Goal: Transaction & Acquisition: Book appointment/travel/reservation

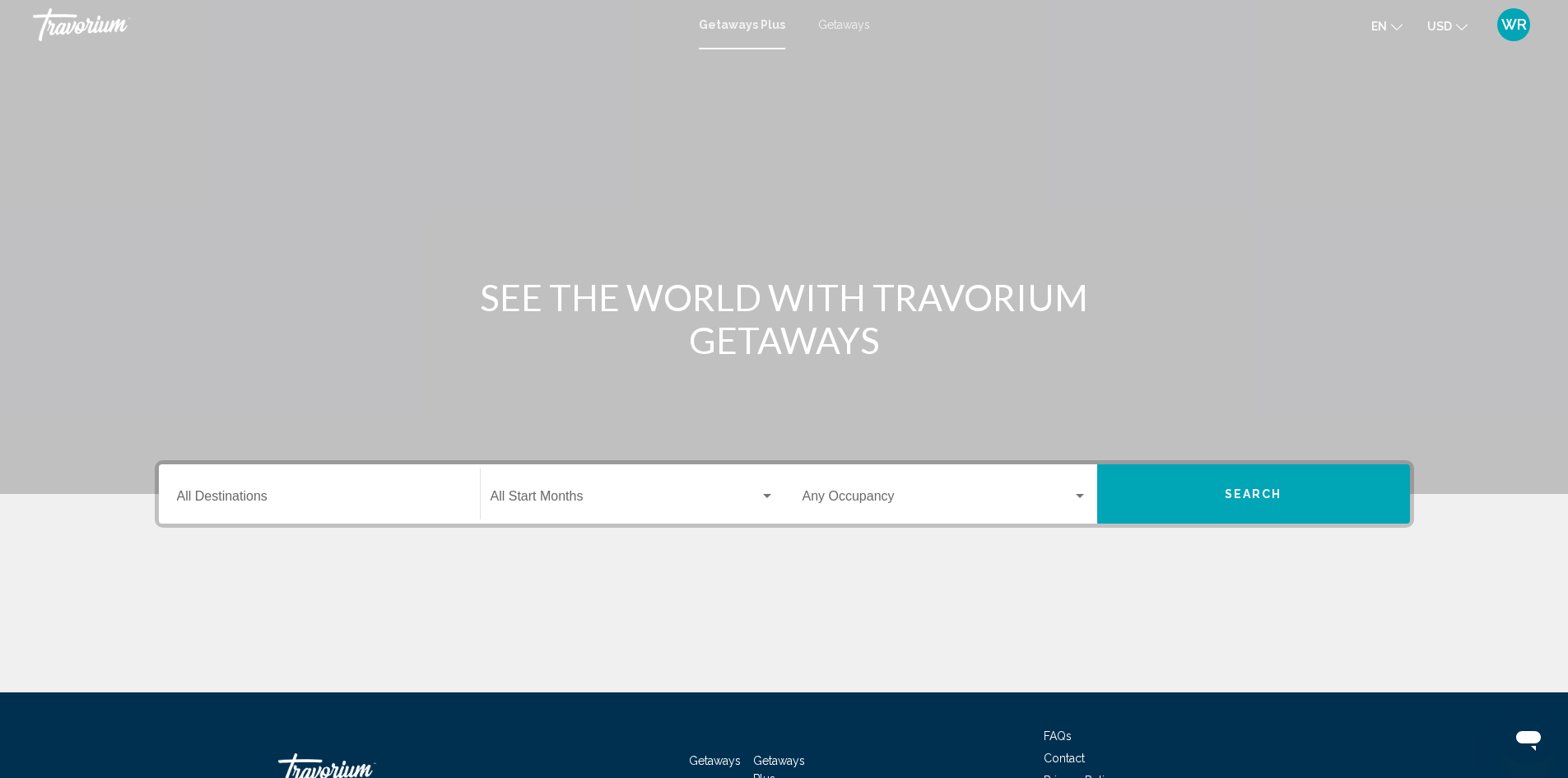
click at [219, 490] on div "Destination All Destinations" at bounding box center [319, 494] width 285 height 52
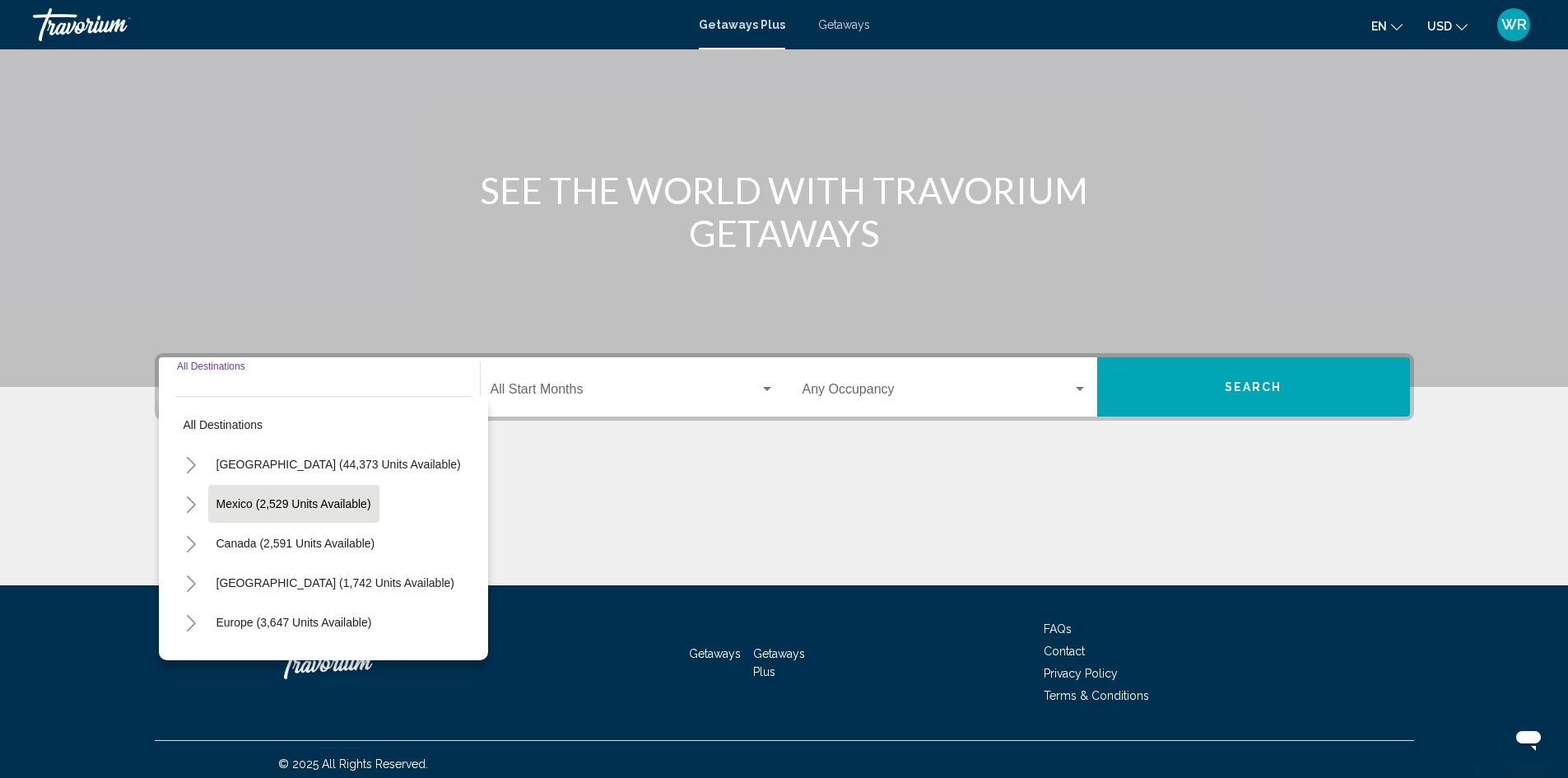
scroll to position [116, 0]
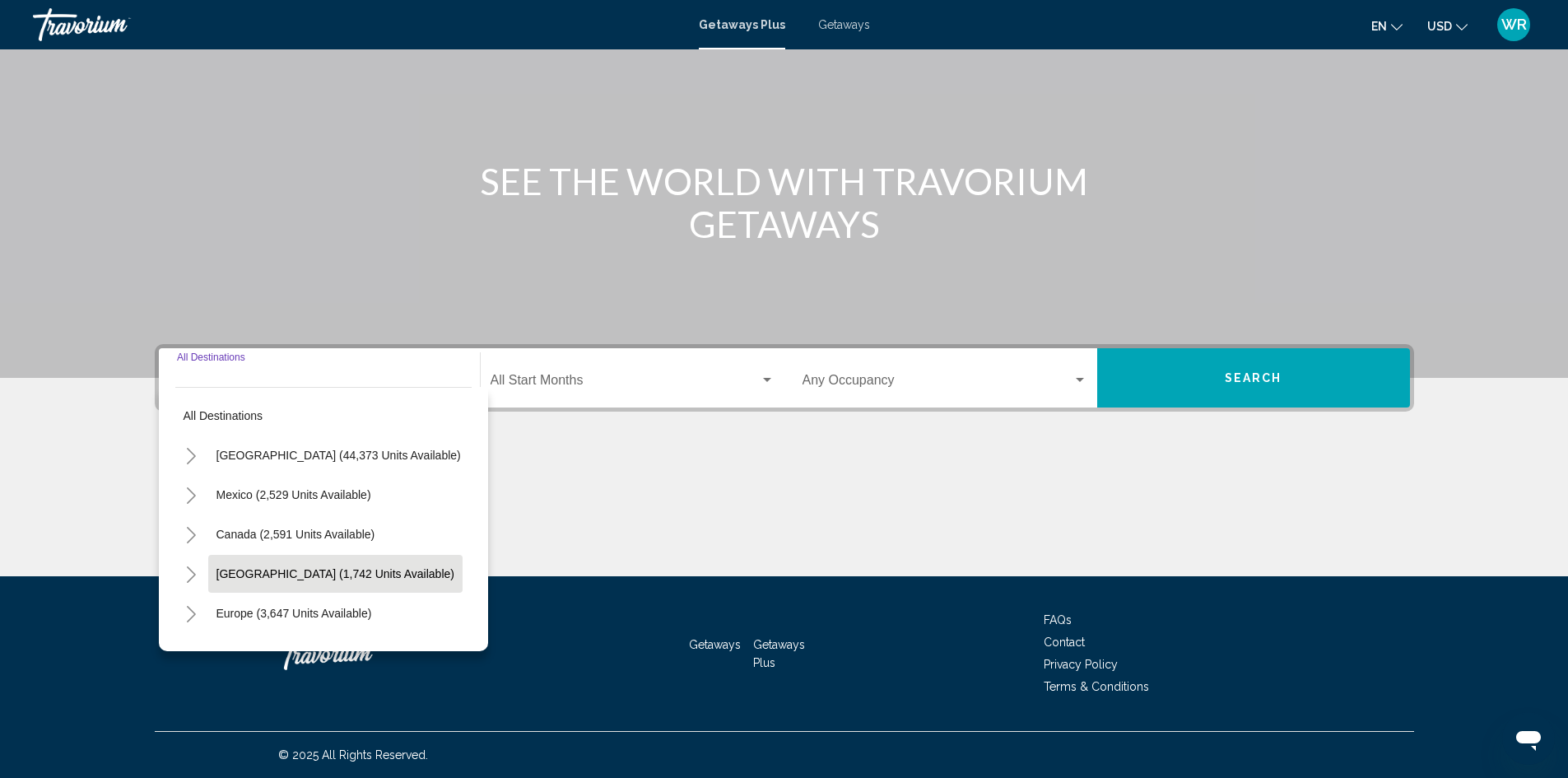
click at [359, 571] on span "[GEOGRAPHIC_DATA] (1,742 units available)" at bounding box center [335, 573] width 238 height 13
type input "**********"
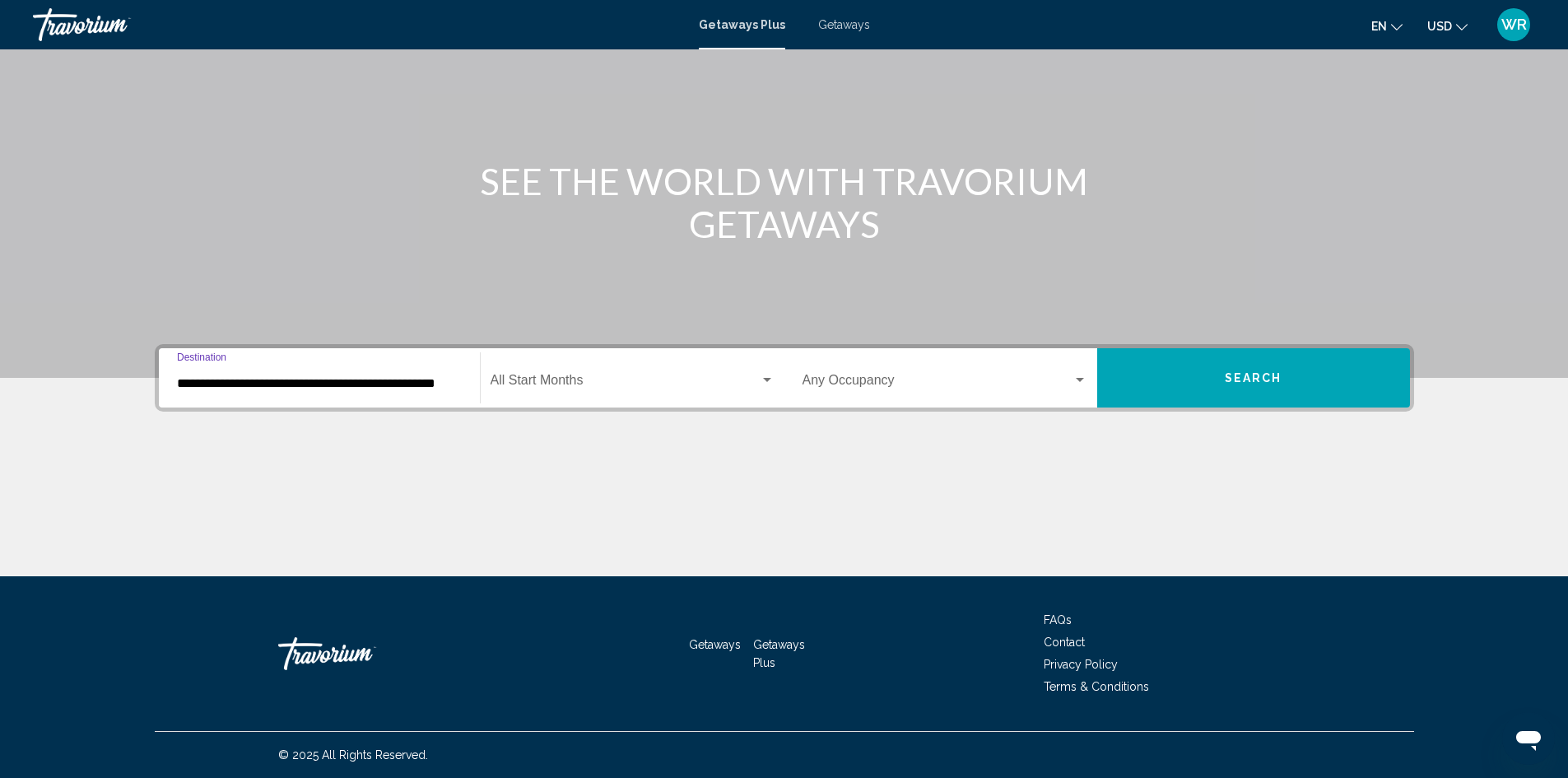
click at [844, 372] on div "Occupancy Any Occupancy" at bounding box center [945, 378] width 285 height 52
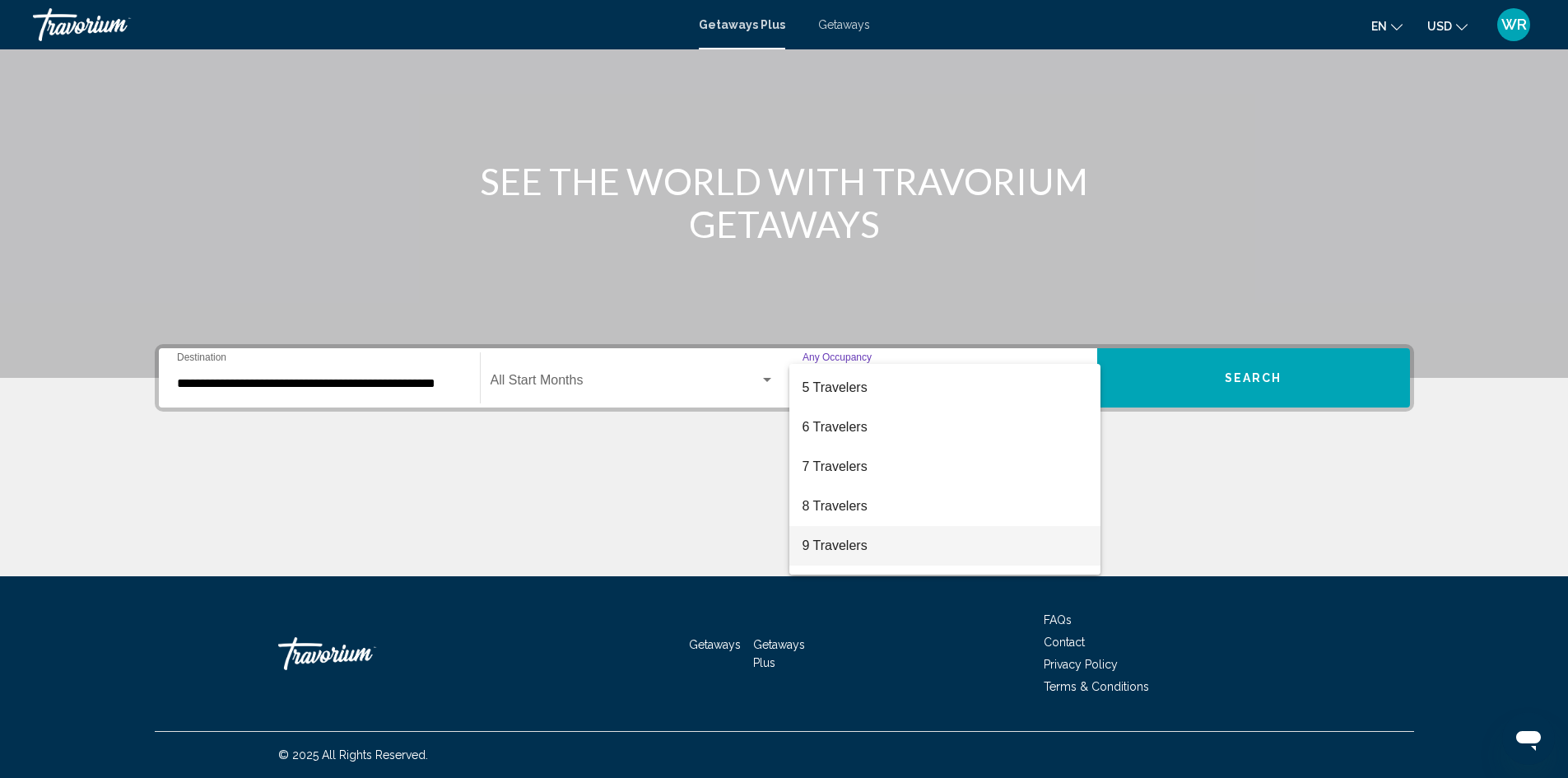
scroll to position [184, 0]
click at [1083, 511] on mat-option "9 Travelers" at bounding box center [946, 516] width 312 height 39
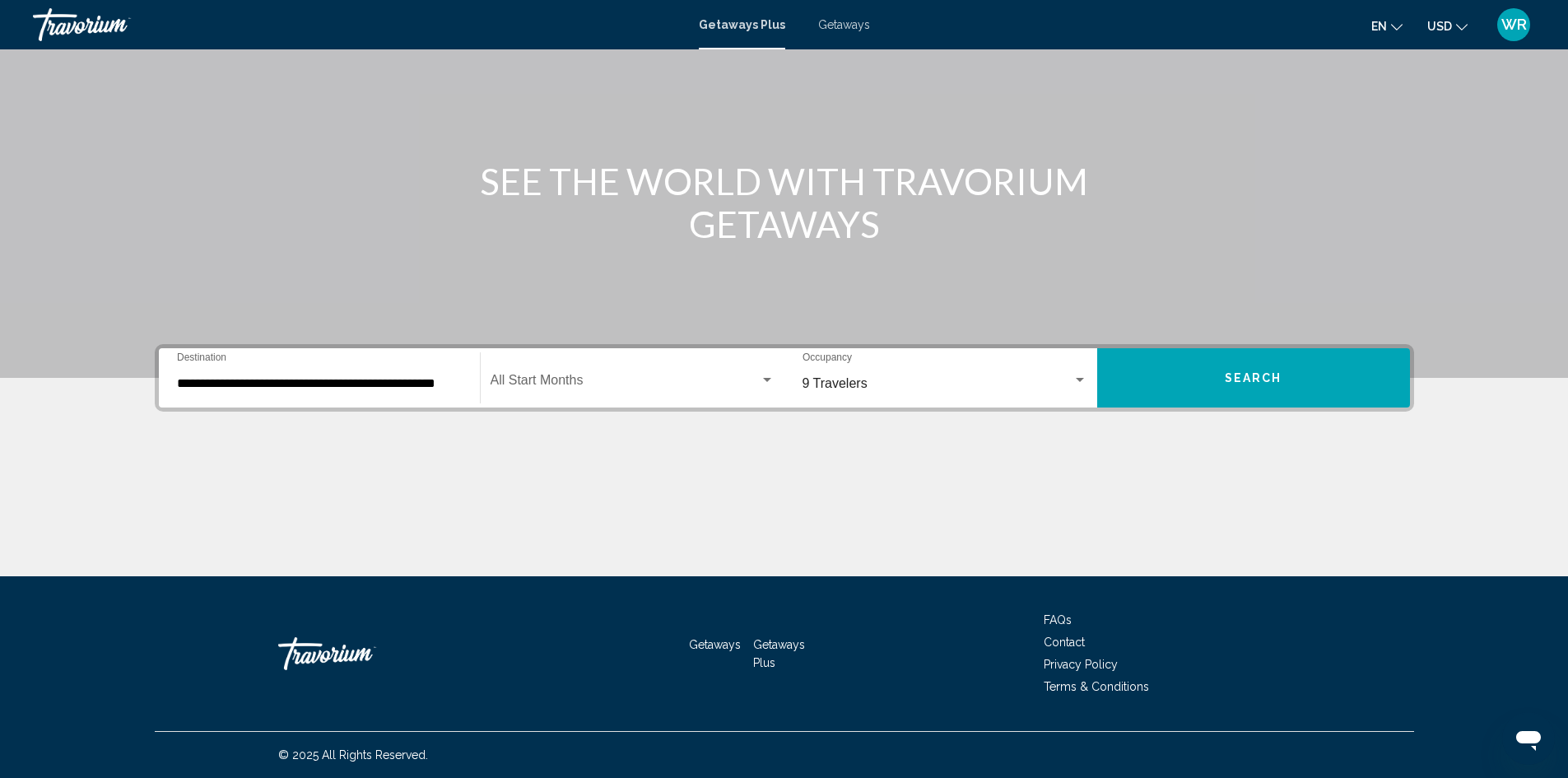
click at [1081, 520] on div "Main content" at bounding box center [784, 514] width 1259 height 123
click at [1077, 382] on div "Search widget" at bounding box center [1080, 380] width 15 height 13
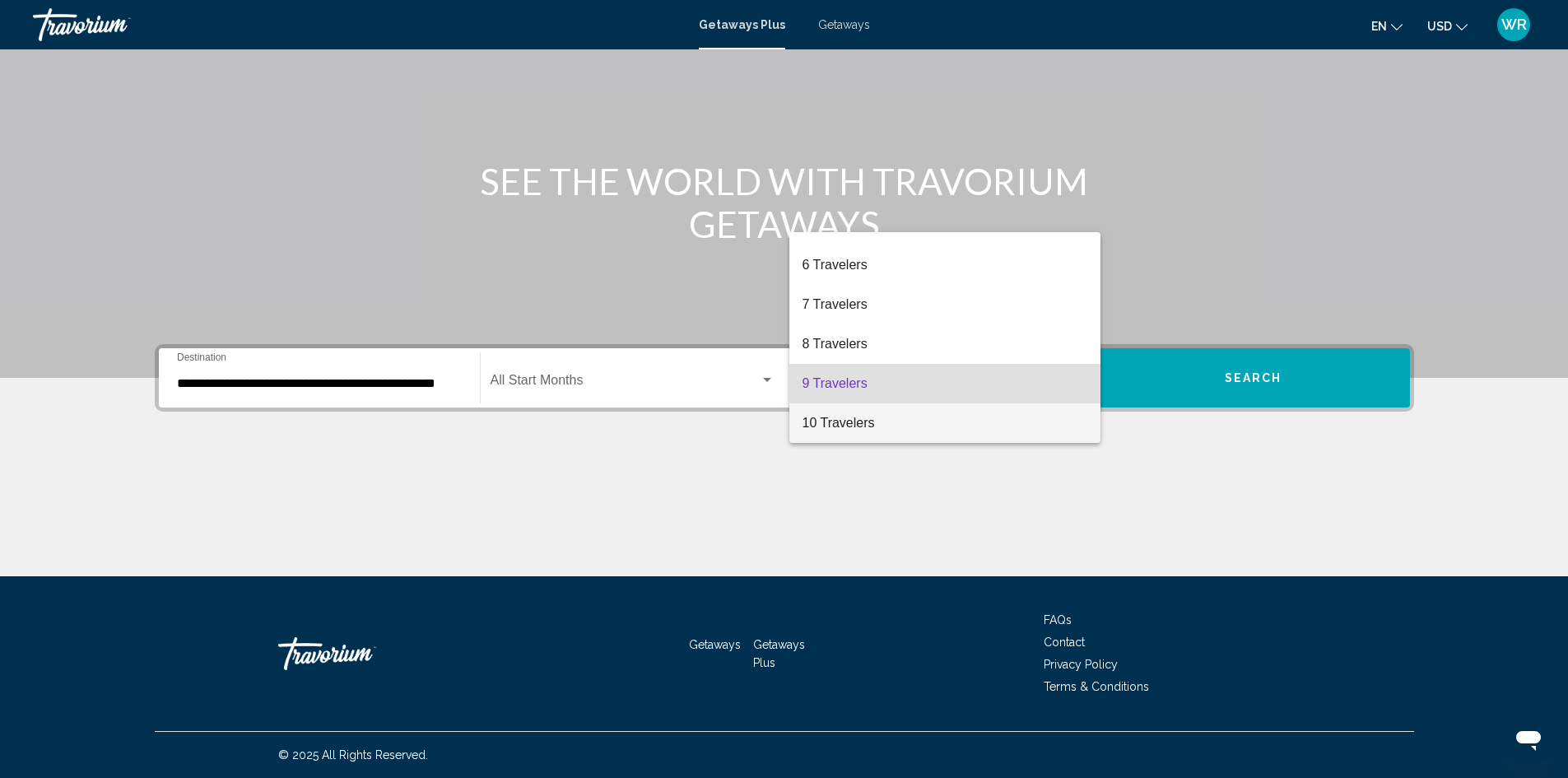
click at [854, 422] on span "10 Travelers" at bounding box center [945, 423] width 285 height 39
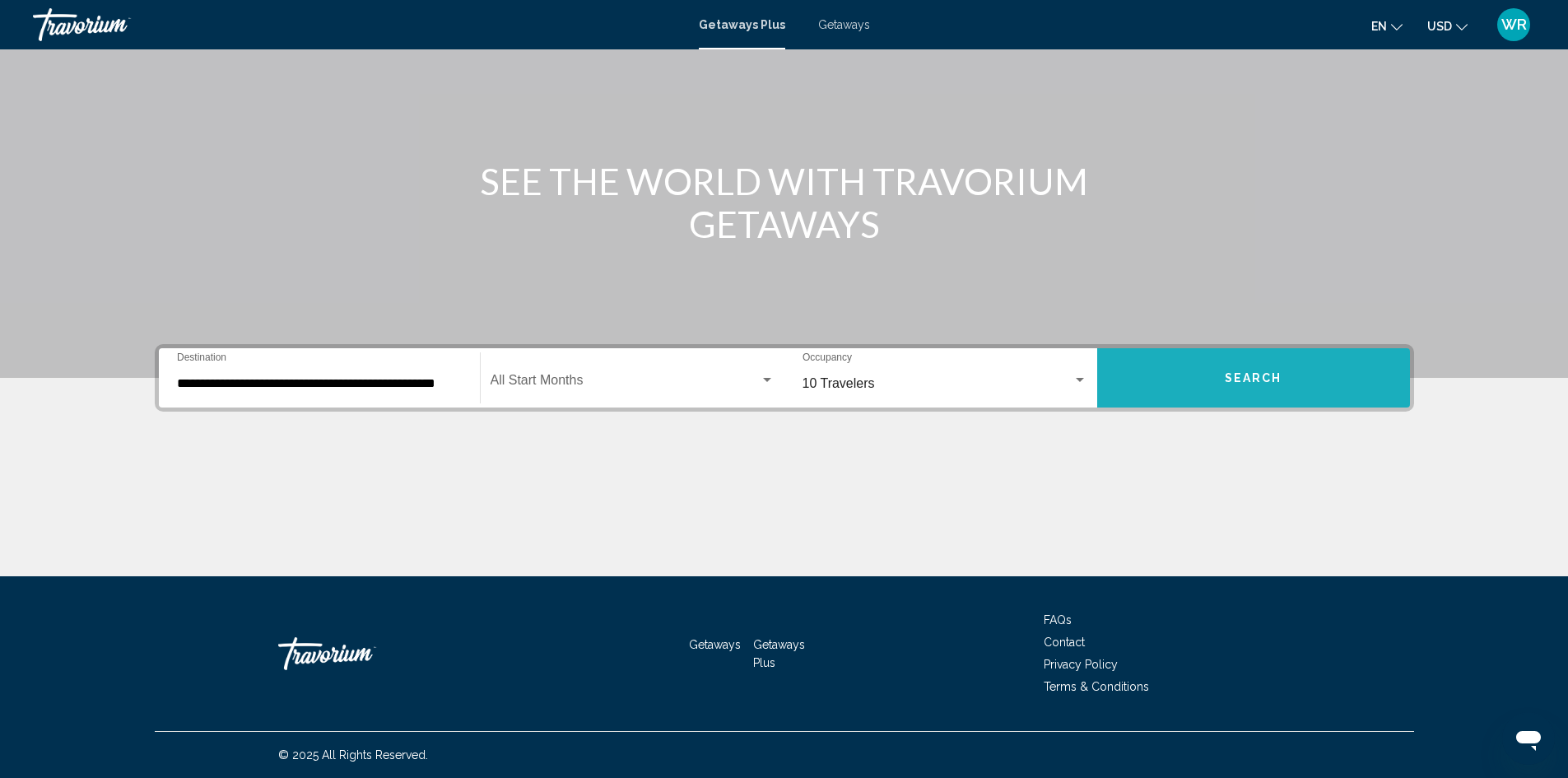
click at [1254, 380] on span "Search" at bounding box center [1253, 378] width 57 height 13
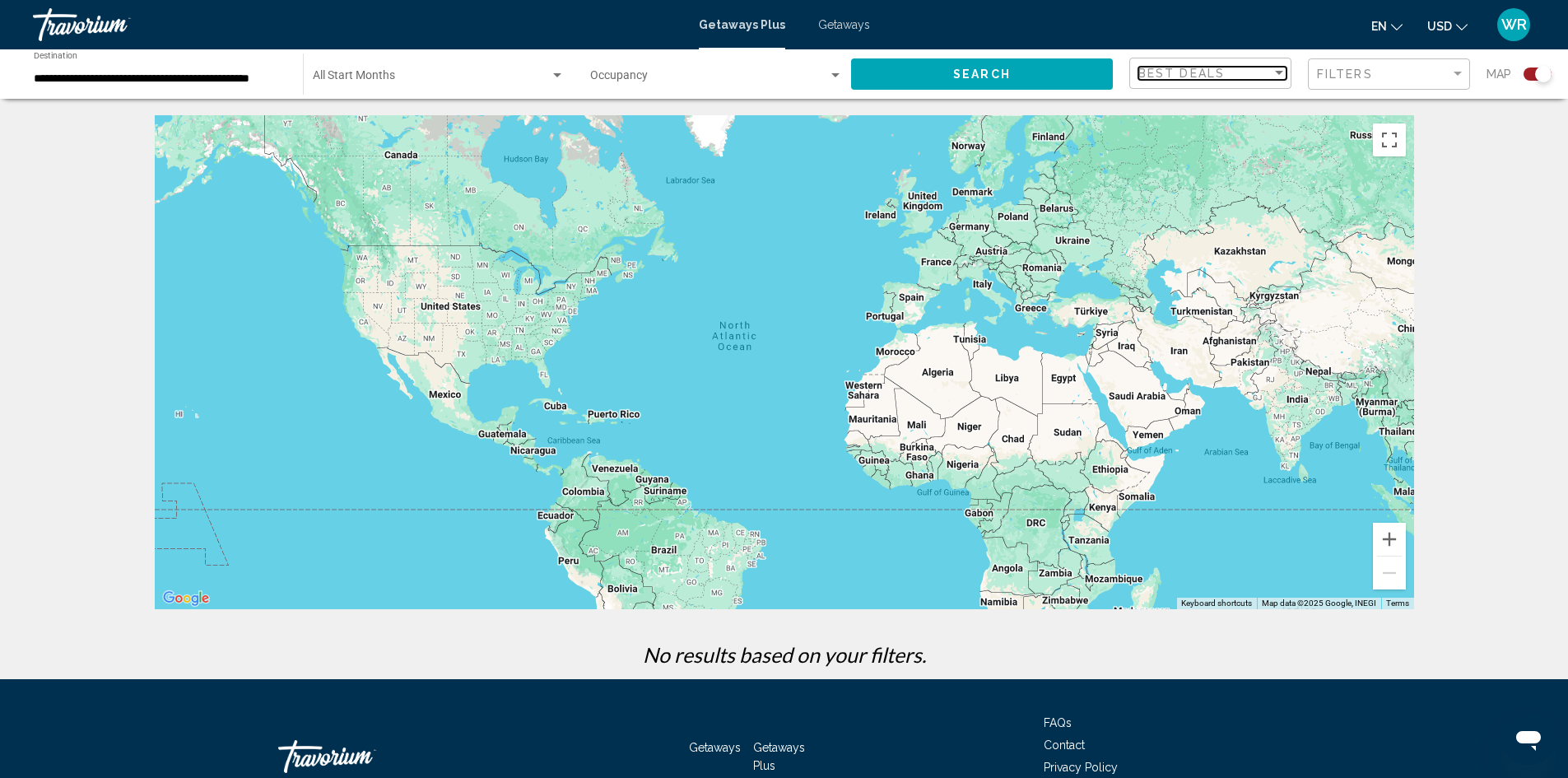
click at [1283, 73] on div "Sort by" at bounding box center [1279, 73] width 15 height 13
click at [1206, 104] on span "Lowest Price" at bounding box center [1212, 107] width 148 height 35
click at [1448, 74] on div "Filters" at bounding box center [1384, 73] width 133 height 13
